Goal: Information Seeking & Learning: Find contact information

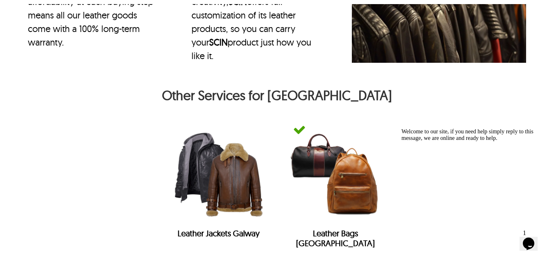
scroll to position [3617, 0]
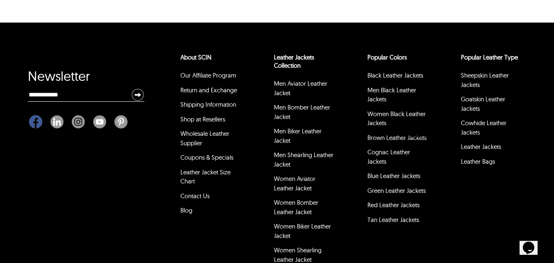
click at [36, 128] on img "Facebook" at bounding box center [35, 121] width 13 height 13
click at [203, 200] on link "Contact Us" at bounding box center [194, 196] width 29 height 8
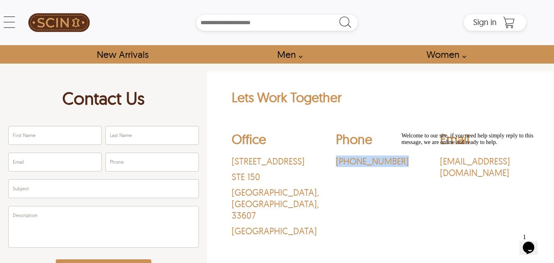
drag, startPoint x: 393, startPoint y: 154, endPoint x: 332, endPoint y: 157, distance: 61.5
click at [332, 157] on div "Office [STREET_ADDRESS] Phone ‪[PHONE_NUMBER]‬ Email [EMAIL_ADDRESS][DOMAIN_NAM…" at bounding box center [381, 186] width 298 height 122
copy p "‪[PHONE_NUMBER]‬"
drag, startPoint x: 525, startPoint y: 157, endPoint x: 520, endPoint y: 160, distance: 5.1
click at [520, 145] on div "Welcome to our site, if you need help simply reply to this message, we are onli…" at bounding box center [475, 138] width 148 height 13
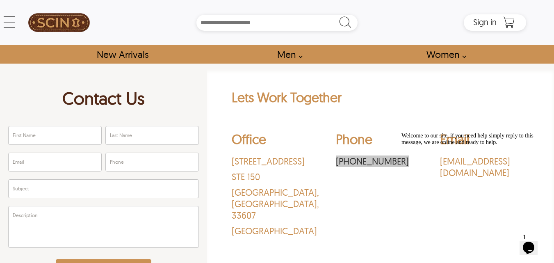
click at [523, 145] on div "Welcome to our site, if you need help simply reply to this message, we are onli…" at bounding box center [475, 138] width 148 height 13
drag, startPoint x: 523, startPoint y: 158, endPoint x: 481, endPoint y: 144, distance: 44.3
click at [481, 144] on div "Welcome to our site, if you need help simply reply to this message, we are onli…" at bounding box center [475, 138] width 148 height 13
click at [393, 157] on p "‪[PHONE_NUMBER]‬" at bounding box center [380, 160] width 89 height 11
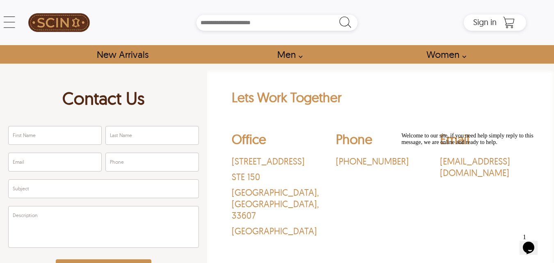
click at [388, 104] on h2 "Lets Work Together" at bounding box center [381, 99] width 298 height 20
